Goal: Find specific page/section: Find specific page/section

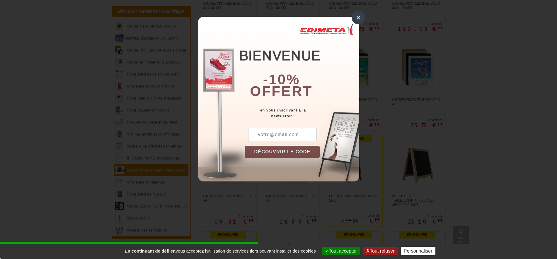
scroll to position [293, 0]
click at [360, 21] on div "×" at bounding box center [358, 17] width 13 height 13
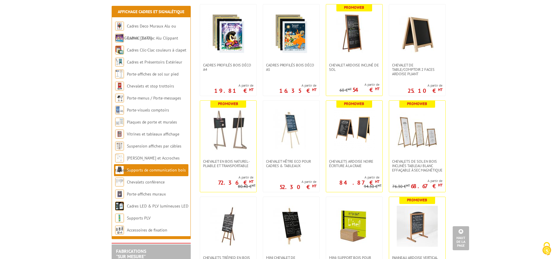
scroll to position [410, 0]
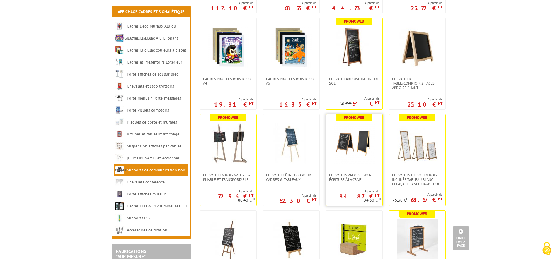
click at [355, 150] on img at bounding box center [354, 143] width 41 height 41
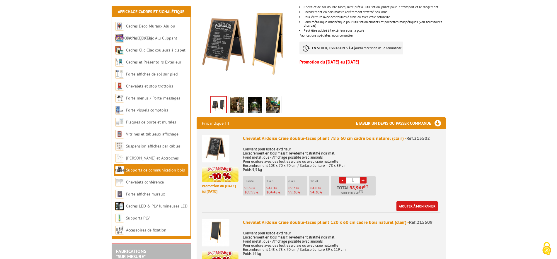
scroll to position [146, 0]
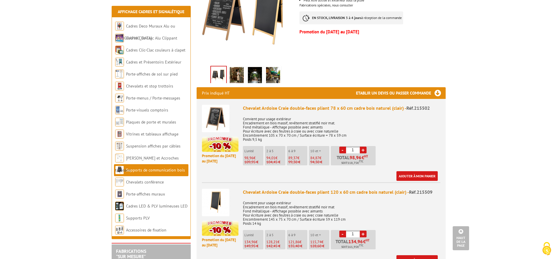
drag, startPoint x: 406, startPoint y: 66, endPoint x: 435, endPoint y: 48, distance: 34.2
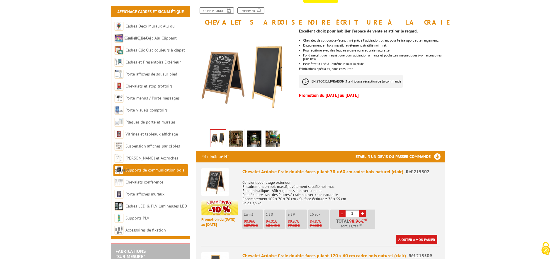
scroll to position [88, 0]
